Goal: Subscribe to service/newsletter

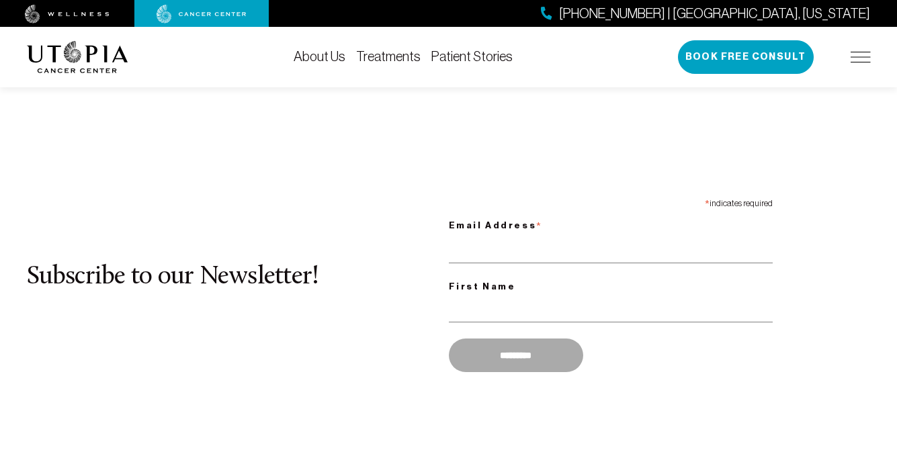
scroll to position [1107, 0]
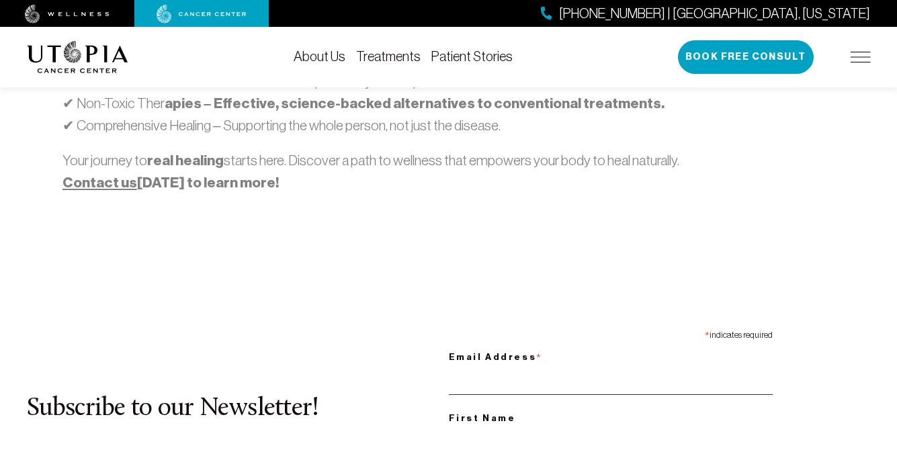
click at [610, 368] on input "Email Address *" at bounding box center [611, 382] width 324 height 28
type input "**********"
click at [610, 427] on input "First Name" at bounding box center [611, 441] width 324 height 28
type input "*******"
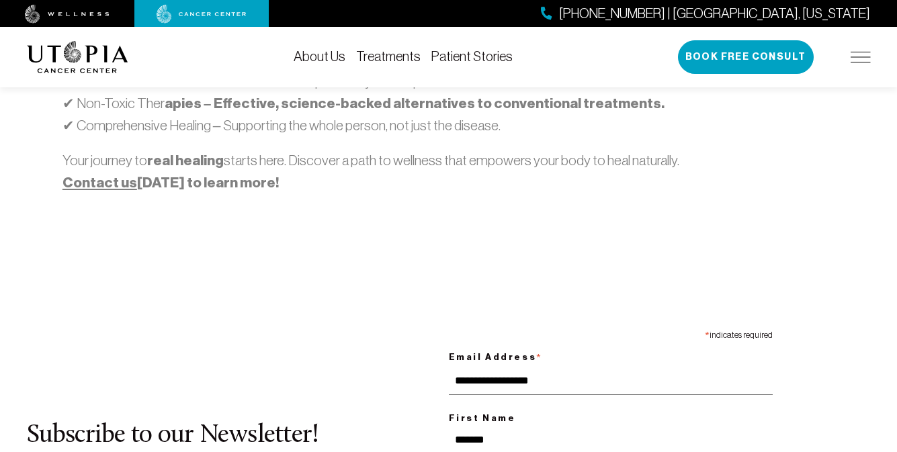
click at [67, 13] on img at bounding box center [67, 14] width 85 height 19
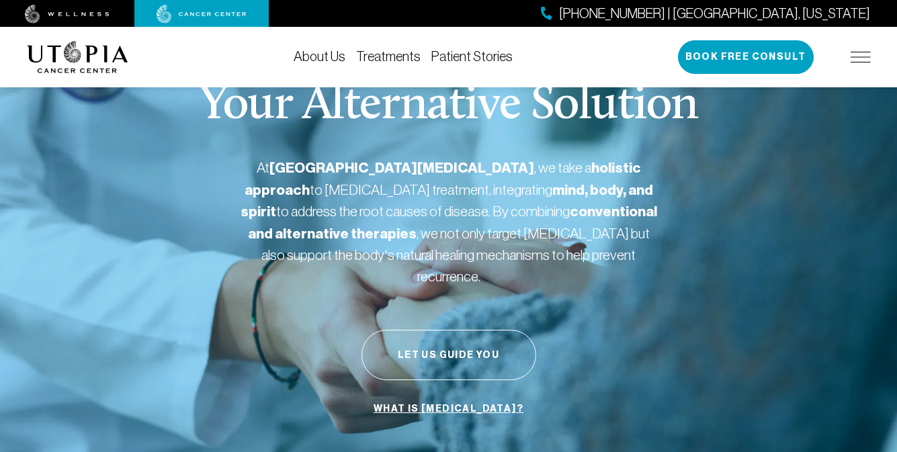
scroll to position [50, 0]
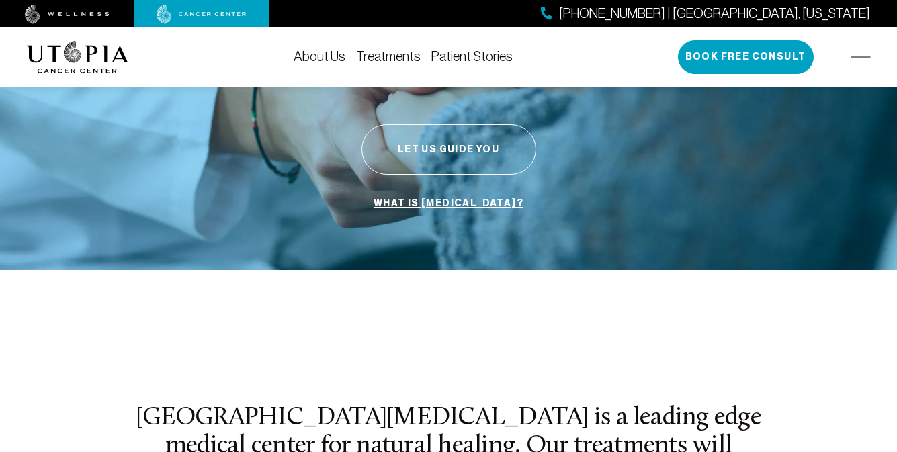
scroll to position [353, 0]
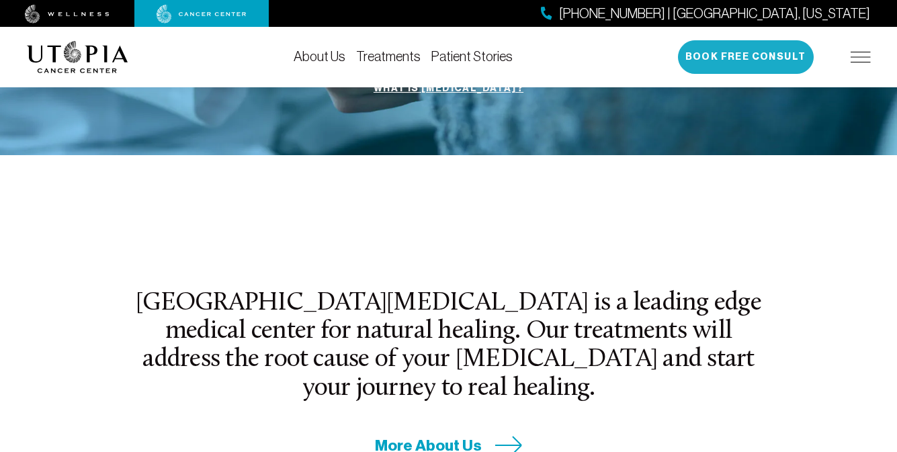
click at [746, 57] on button "Book Free Consult" at bounding box center [746, 57] width 136 height 34
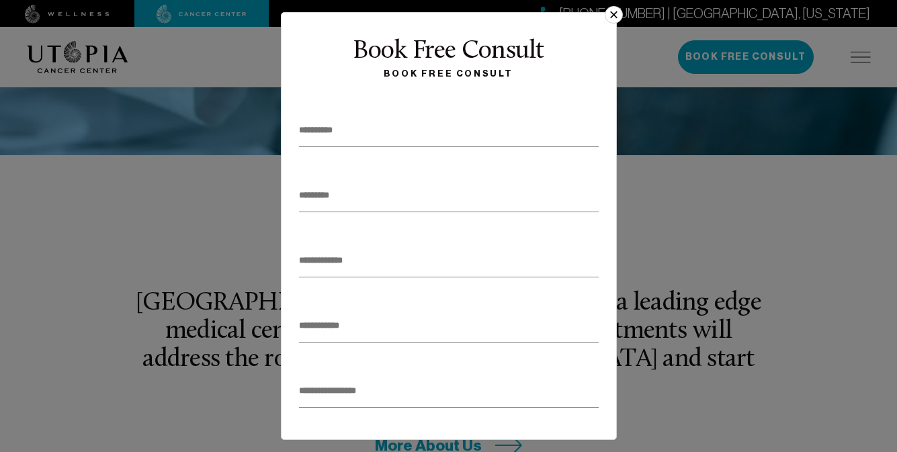
click at [608, 19] on button "×" at bounding box center [613, 14] width 17 height 17
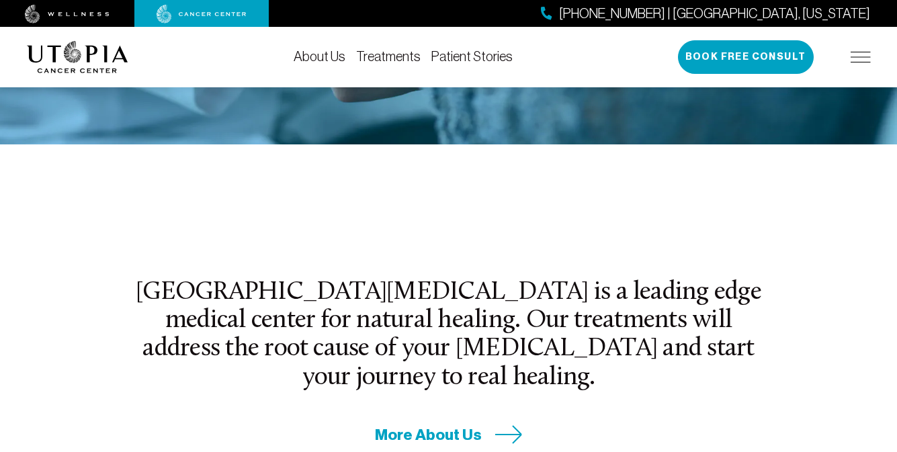
scroll to position [386, 0]
